Goal: Check status

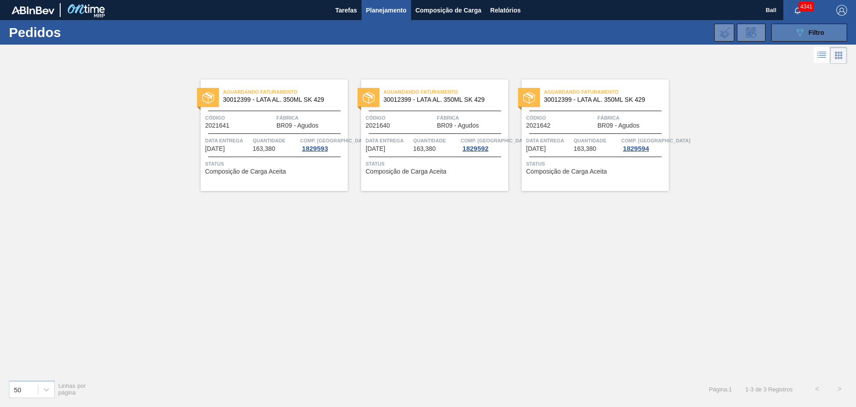
click at [779, 36] on button "089F7B8B-B2A5-4AFE-B5C0-19BA573D28AC Filtro" at bounding box center [809, 33] width 76 height 18
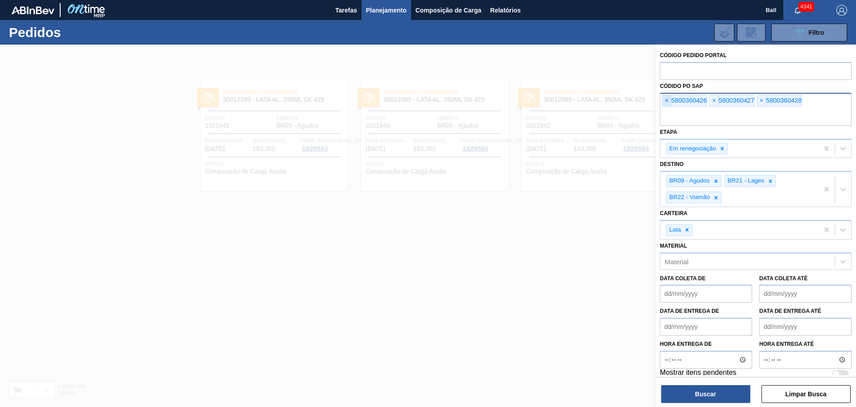
click at [664, 100] on span "×" at bounding box center [667, 100] width 8 height 11
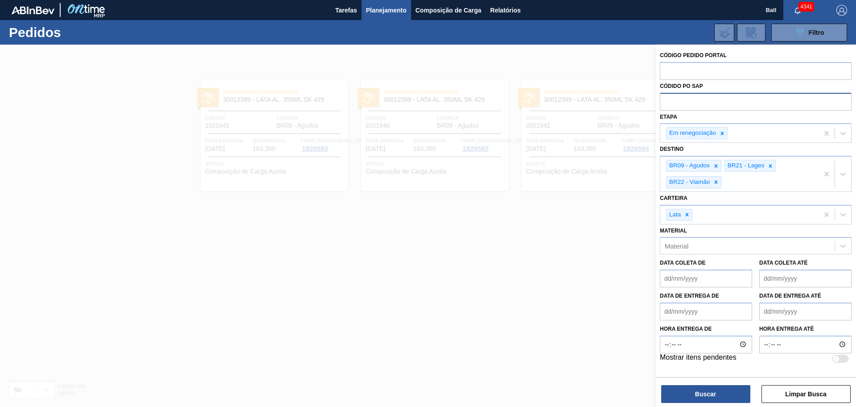
paste input "text"
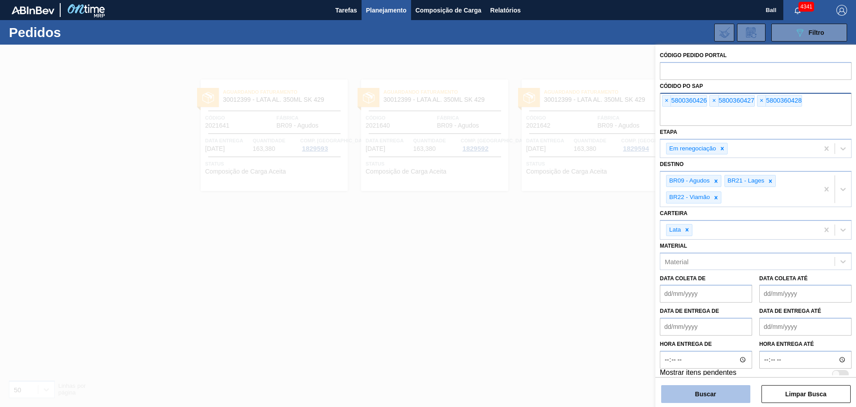
click at [701, 389] on button "Buscar" at bounding box center [705, 394] width 89 height 18
